Goal: Information Seeking & Learning: Learn about a topic

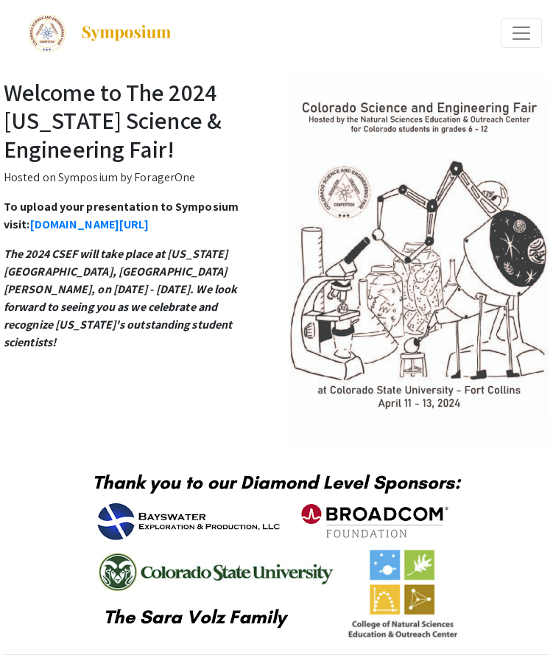
click at [514, 42] on span "Expand or Collapse Menu" at bounding box center [521, 33] width 22 height 22
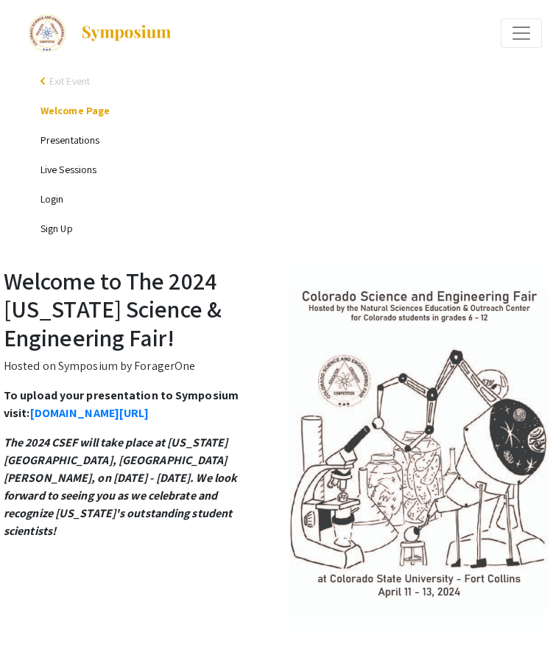
click at [77, 139] on link "Presentations" at bounding box center [70, 139] width 59 height 13
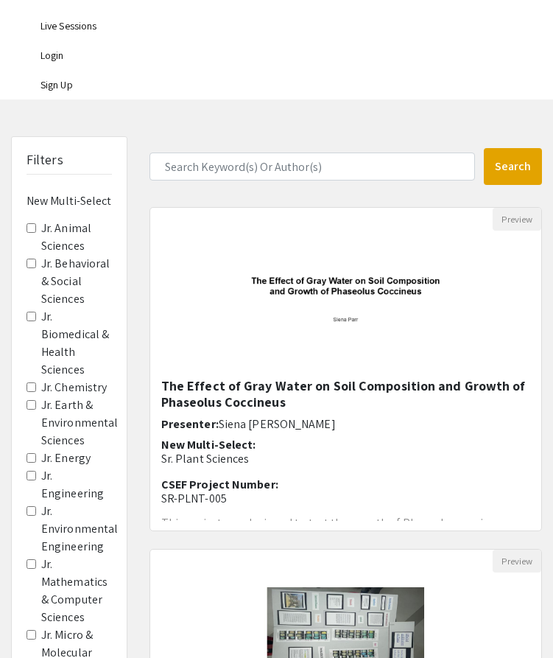
scroll to position [183, 0]
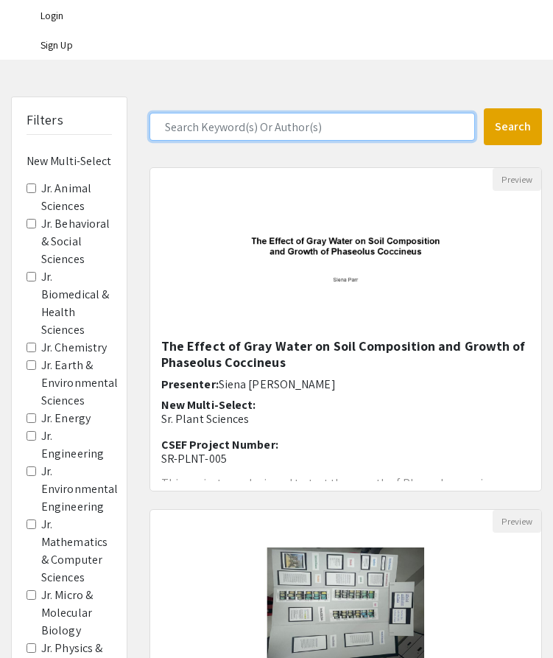
click at [252, 135] on input "Search Keyword(s) Or Author(s)" at bounding box center [311, 127] width 325 height 28
type input "[PERSON_NAME]"
click at [484, 108] on button "Search" at bounding box center [513, 126] width 58 height 37
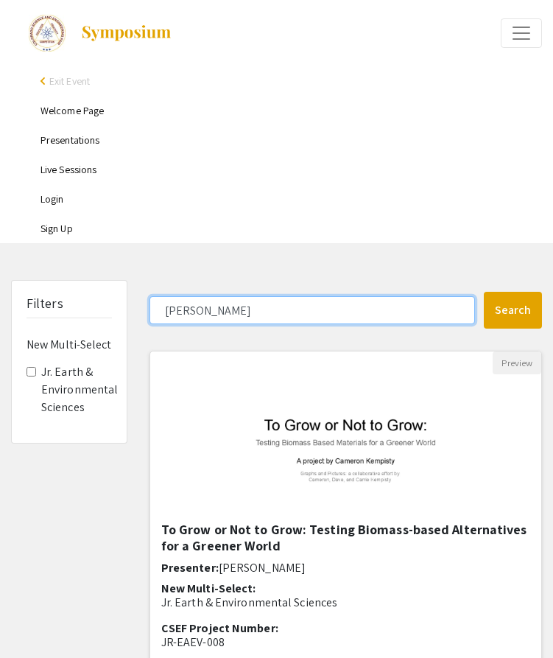
scroll to position [89, 0]
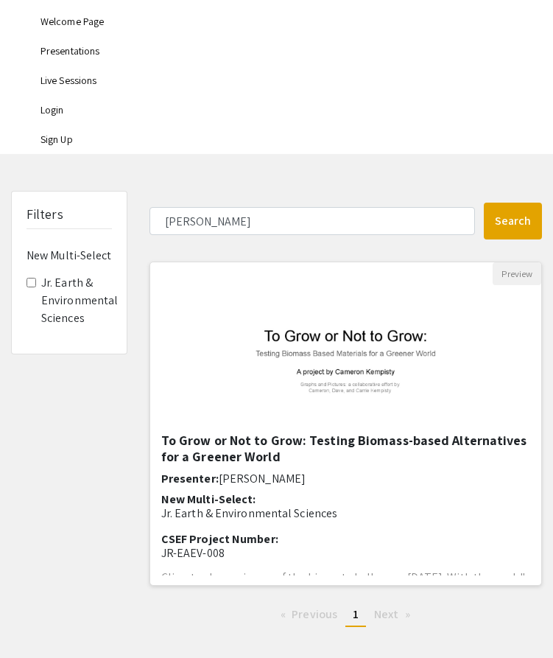
click at [271, 373] on img "Open Presentation <p>To Grow or Not to Grow: Testing Biomass-based Alternatives…" at bounding box center [345, 358] width 239 height 147
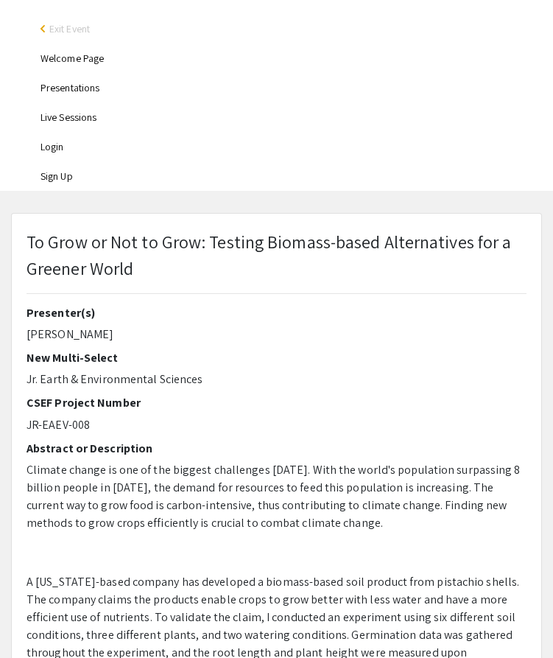
select select "custom"
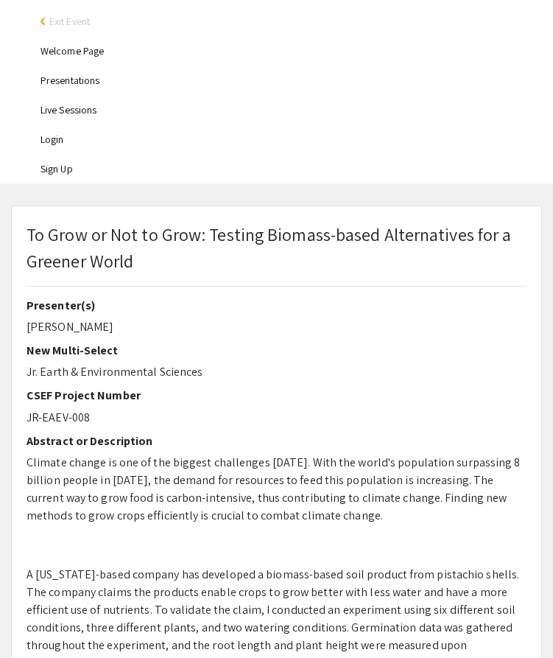
type input "0"
select select "custom"
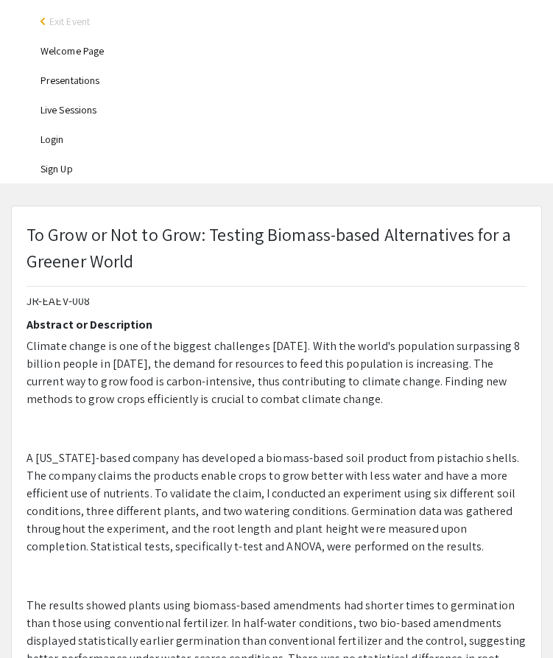
scroll to position [129, 0]
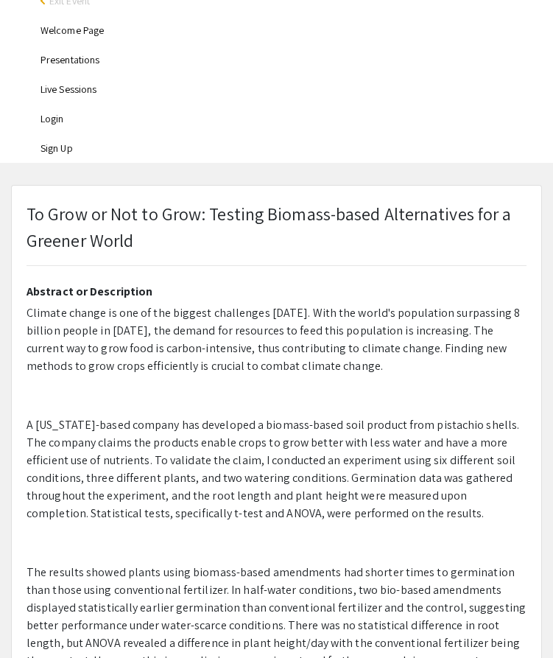
type input "1"
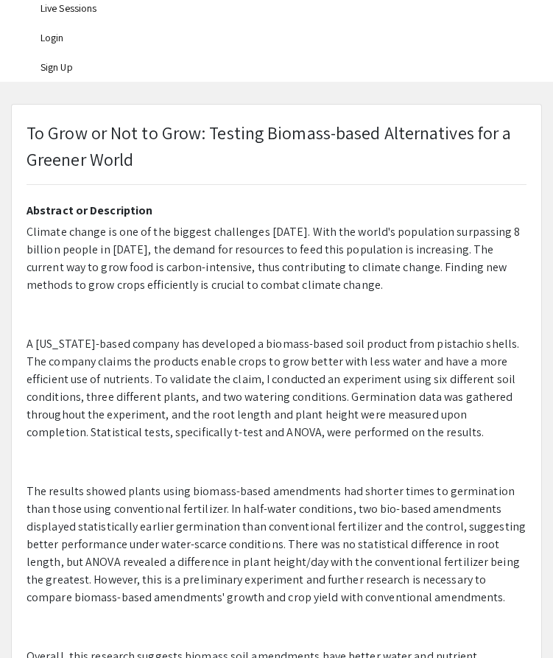
select select "auto"
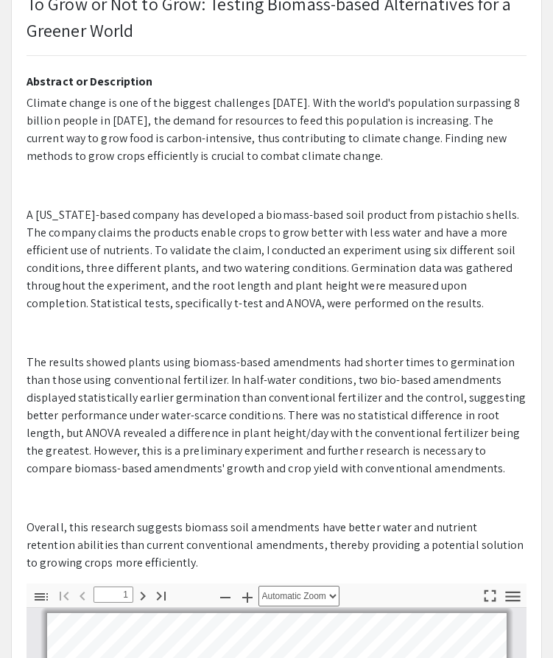
drag, startPoint x: 146, startPoint y: 566, endPoint x: 25, endPoint y: 98, distance: 483.7
click at [25, 98] on div "Presenter(s) [PERSON_NAME] New Multi-Select Jr. Earth & Environmental Sciences …" at bounding box center [276, 325] width 522 height 515
copy p "Climate change is one of the biggest challenges [DATE]. With the world's popula…"
click at [163, 360] on p "The results showed plants using biomass-based amendments had shorter times to g…" at bounding box center [277, 415] width 500 height 124
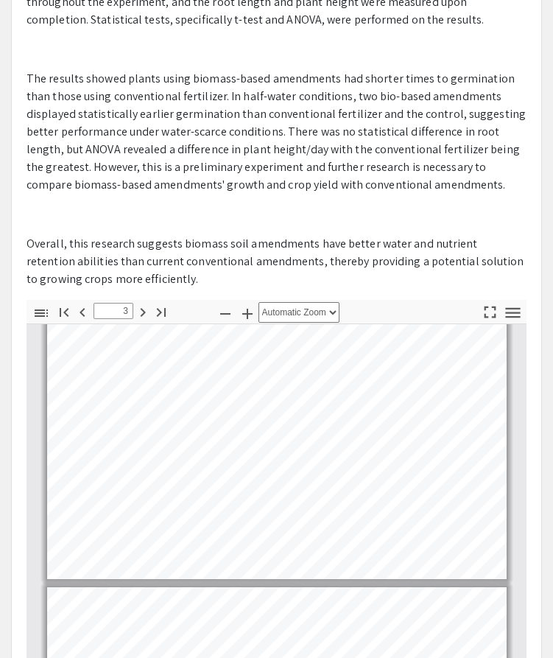
scroll to position [324, 0]
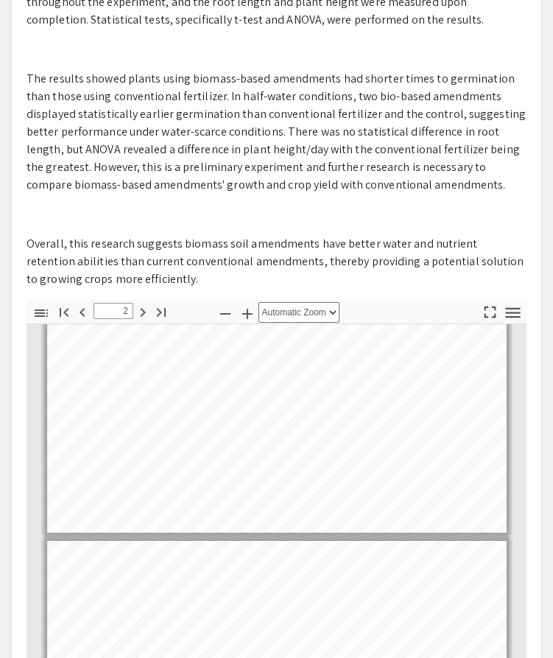
type input "1"
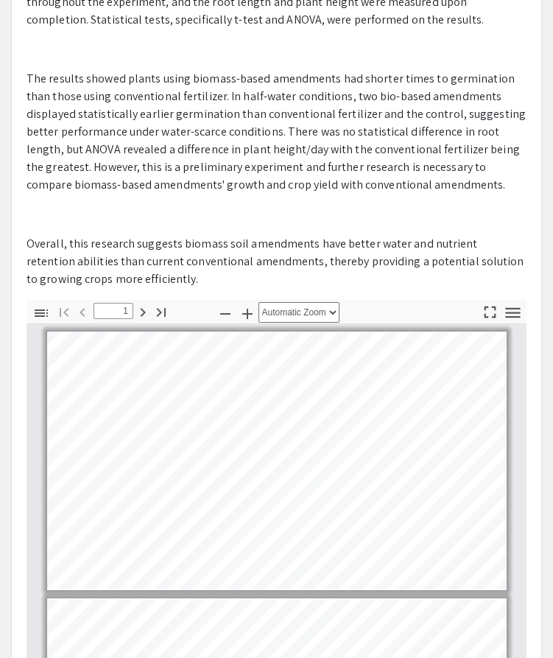
scroll to position [0, 0]
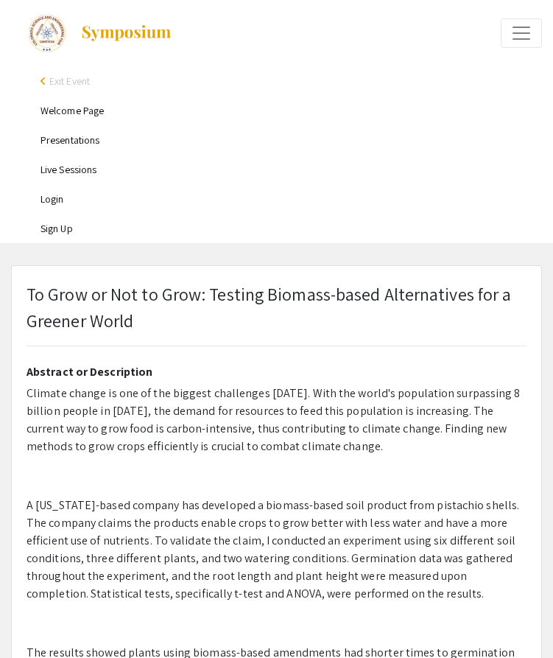
click at [60, 81] on span "Exit Event" at bounding box center [69, 80] width 41 height 13
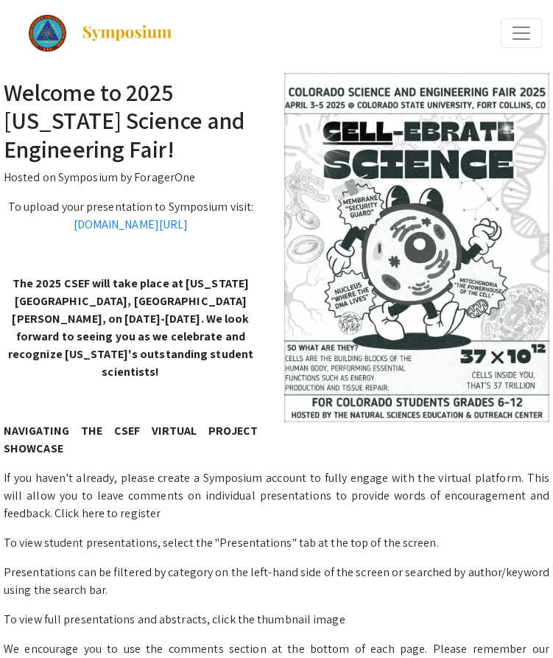
click at [523, 32] on span "Expand or Collapse Menu" at bounding box center [521, 33] width 22 height 22
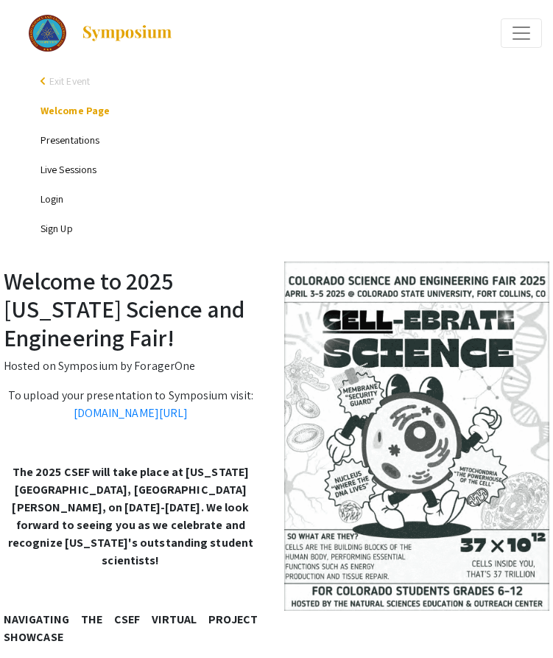
click at [71, 134] on link "Presentations" at bounding box center [70, 139] width 59 height 13
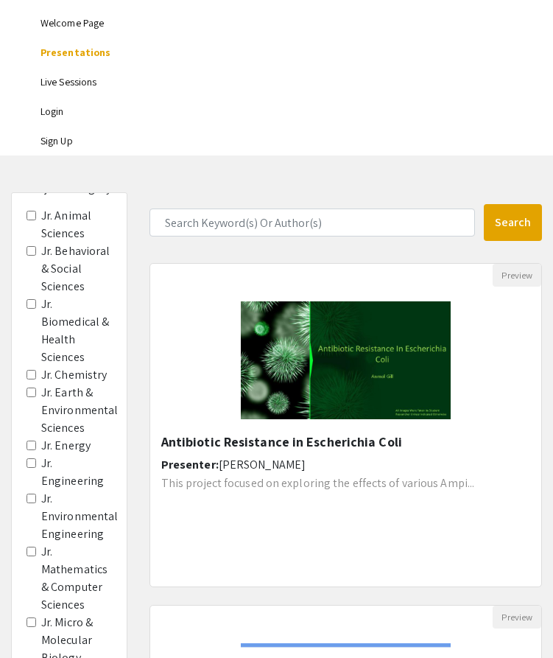
scroll to position [105, 0]
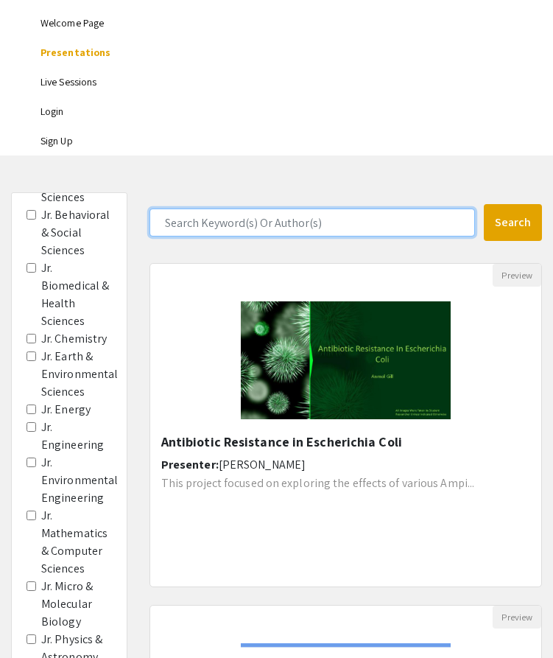
click at [224, 227] on input "Search Keyword(s) Or Author(s)" at bounding box center [311, 222] width 325 height 28
type input "[PERSON_NAME]"
click at [484, 204] on button "Search" at bounding box center [513, 222] width 58 height 37
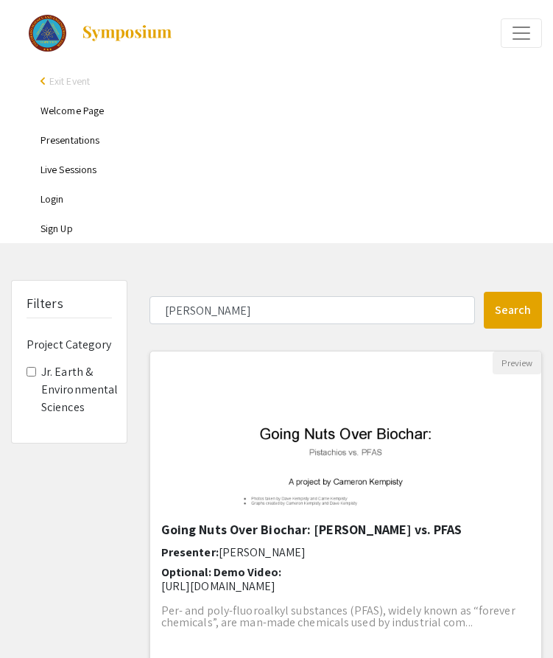
click at [249, 443] on img "Open Presentation <p>Going Nuts Over Biochar: Pistachios vs. PFAS</p>" at bounding box center [345, 447] width 239 height 147
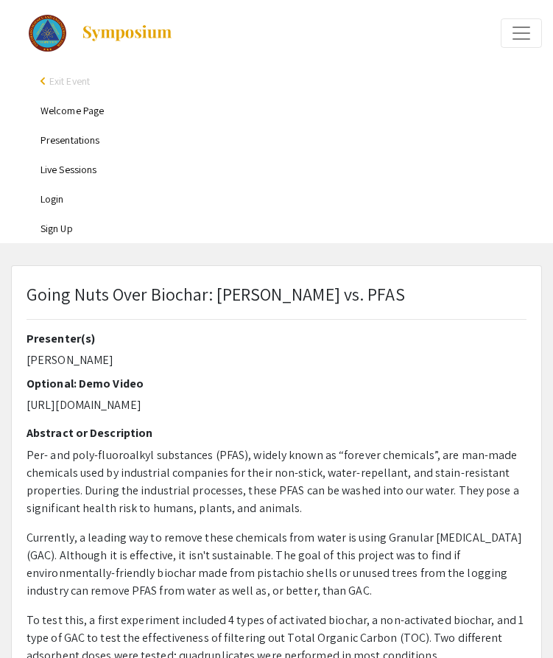
select select "custom"
type input "0"
select select "custom"
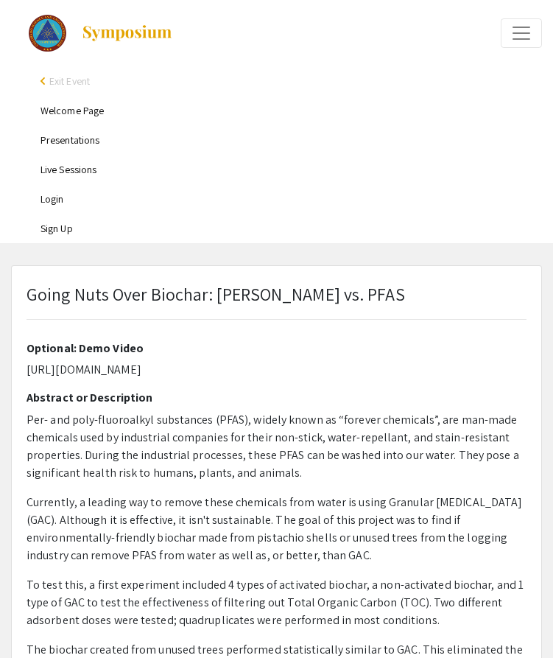
type input "1"
select select "auto"
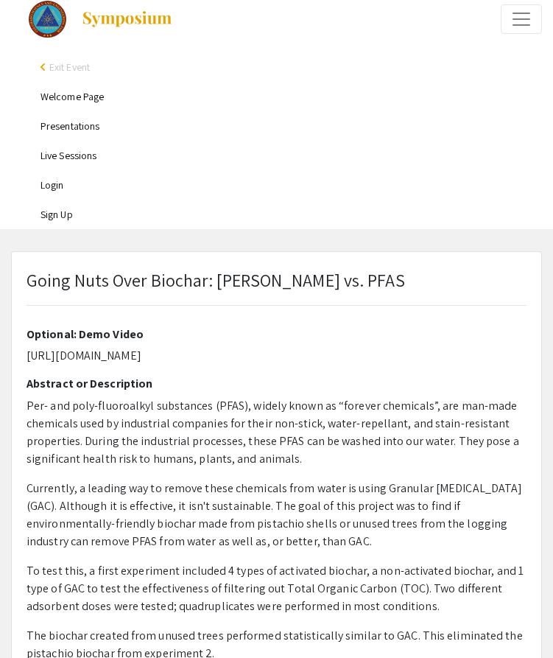
scroll to position [61, 0]
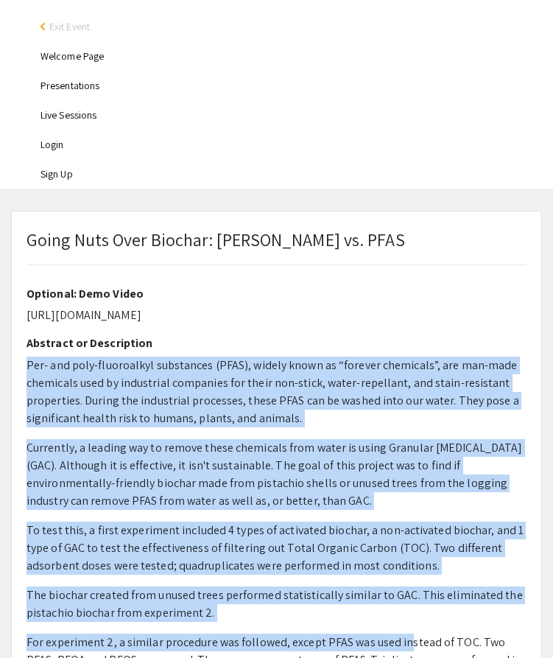
drag, startPoint x: 27, startPoint y: 420, endPoint x: 401, endPoint y: 665, distance: 446.3
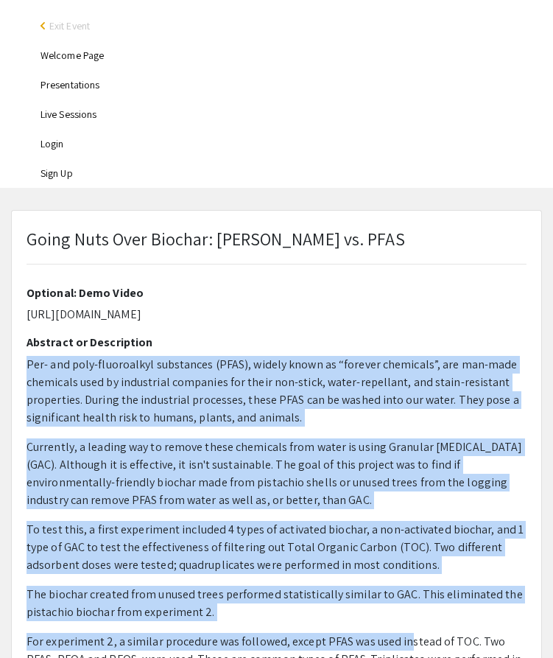
click at [401, 602] on html "arrow_back_ios Exit Event Welcome Page Presentations Live Sessions Login Sign U…" at bounding box center [276, 274] width 553 height 658
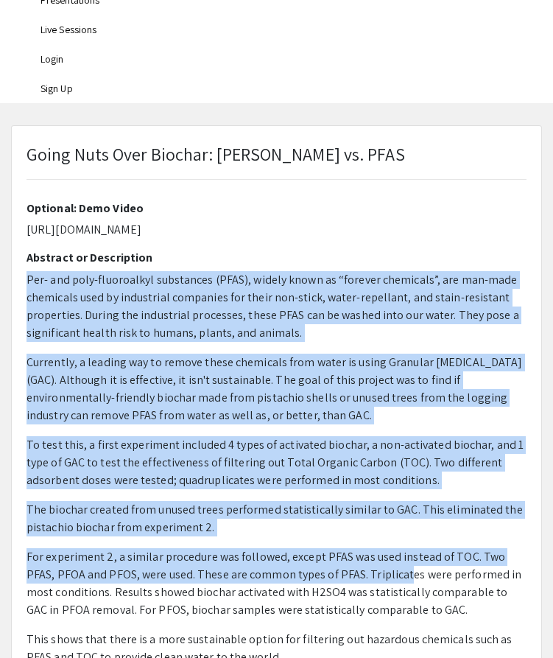
scroll to position [152, 0]
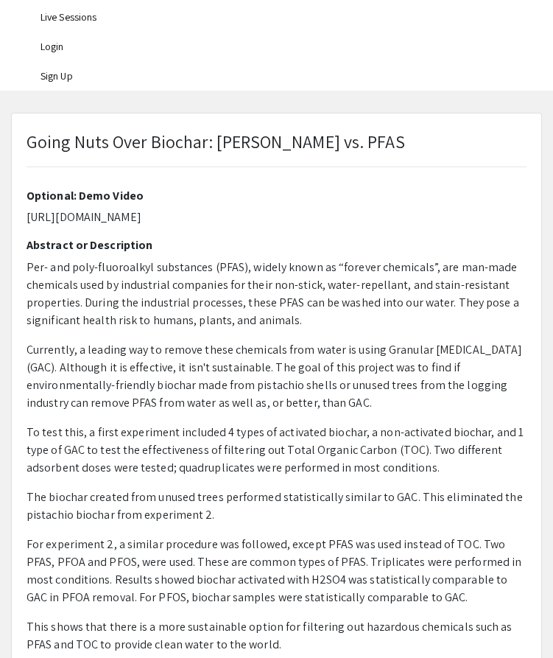
click at [158, 233] on div "Presenter(s) Cameron Kempisty Optional: Demo Video https://youtu.be/DmF5XS2y1z4…" at bounding box center [277, 436] width 500 height 515
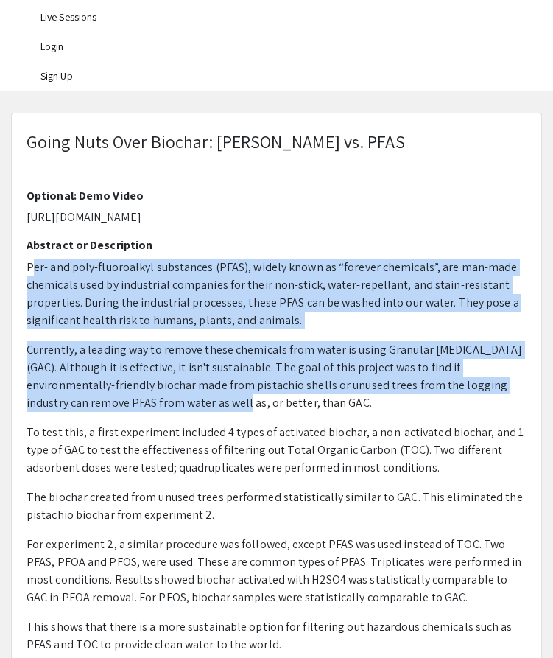
drag, startPoint x: 31, startPoint y: 271, endPoint x: 225, endPoint y: 398, distance: 231.8
click at [225, 398] on p "Per- and poly-fluoroalkyl substances (PFAS), widely known as “forever chemicals…" at bounding box center [277, 470] width 500 height 424
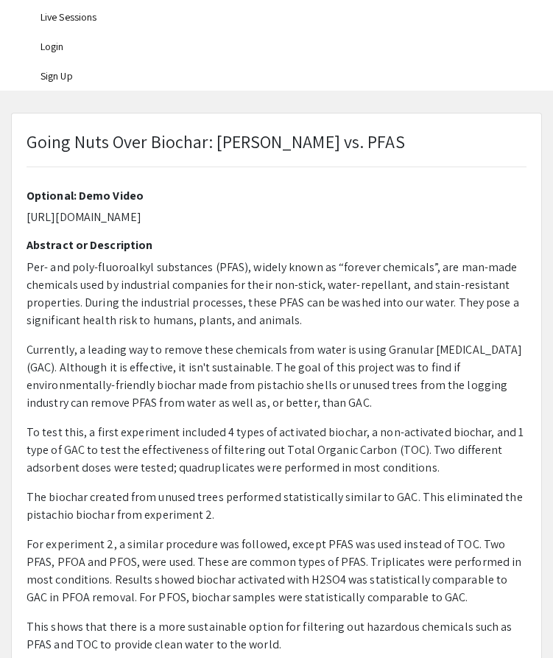
click at [27, 263] on p "Per- and poly-fluoroalkyl substances (PFAS), widely known as “forever chemicals…" at bounding box center [277, 293] width 500 height 71
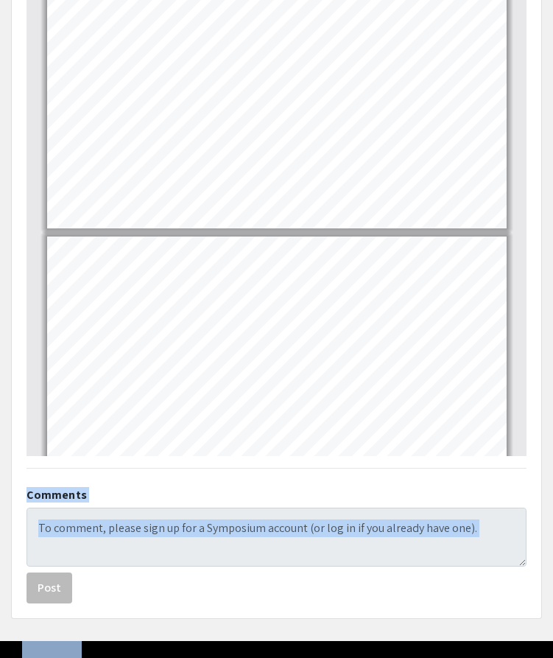
scroll to position [949, 0]
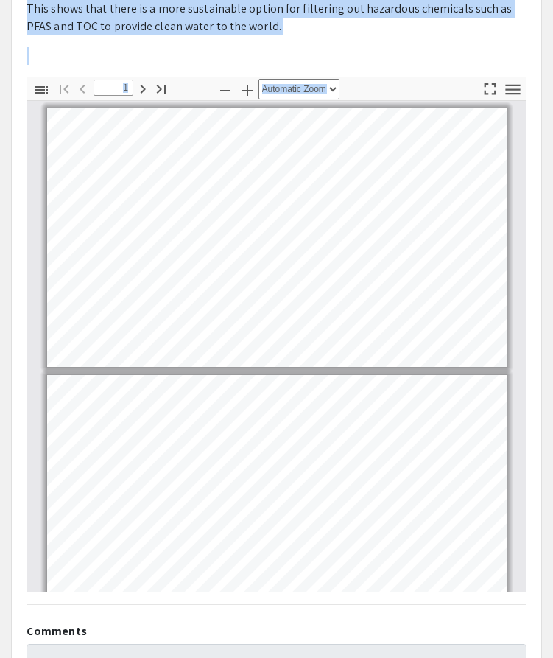
scroll to position [769, 0]
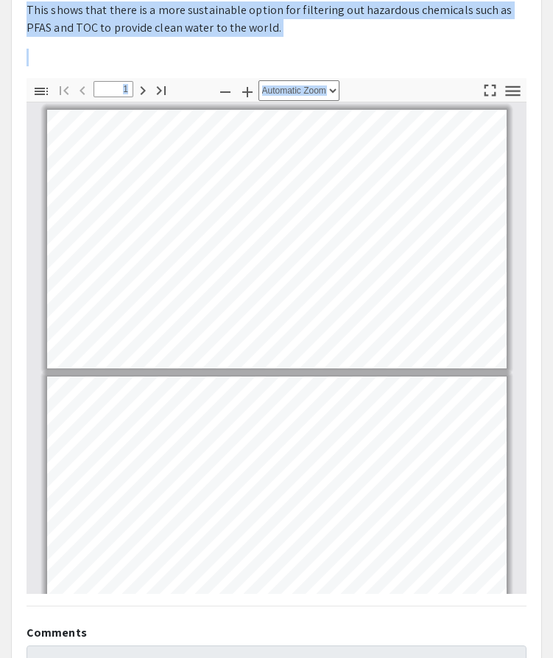
copy div "Per- and poly-fluoroalkyl substances (PFAS), widely known as “forever chemicals…"
